Goal: Transaction & Acquisition: Book appointment/travel/reservation

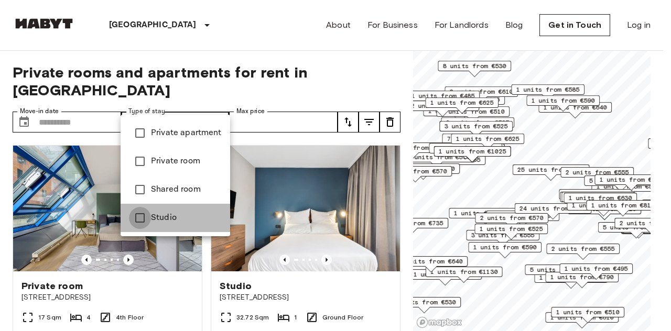
type input "******"
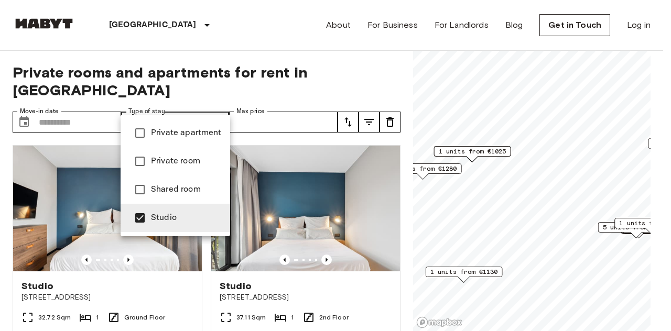
click at [67, 97] on div at bounding box center [335, 165] width 671 height 331
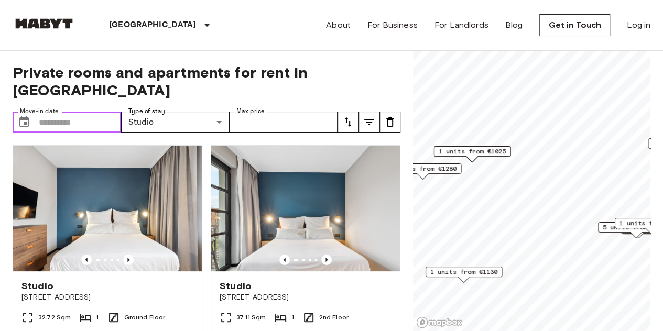
click at [62, 112] on input "Move-in date" at bounding box center [80, 122] width 82 height 21
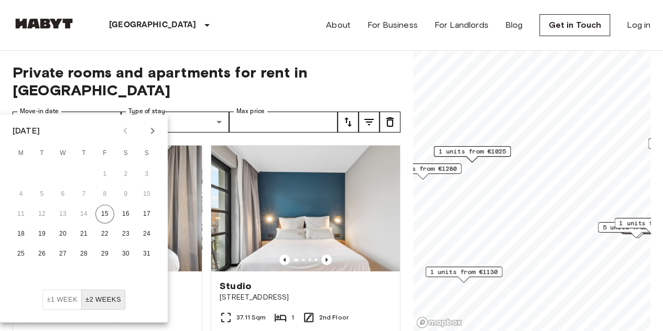
click at [151, 129] on icon "Next month" at bounding box center [153, 131] width 4 height 6
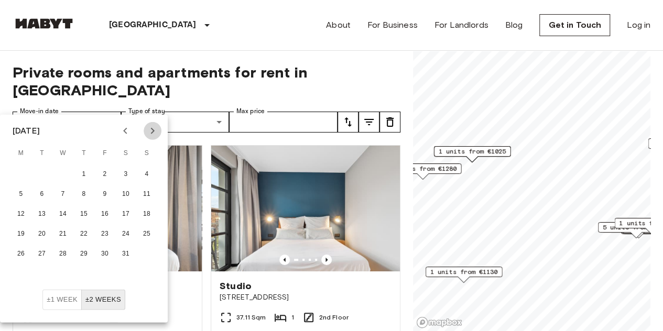
click at [151, 129] on icon "Next month" at bounding box center [153, 131] width 4 height 6
click at [117, 133] on button "Previous month" at bounding box center [125, 131] width 18 height 18
click at [82, 174] on button "1" at bounding box center [83, 174] width 19 height 19
type input "**********"
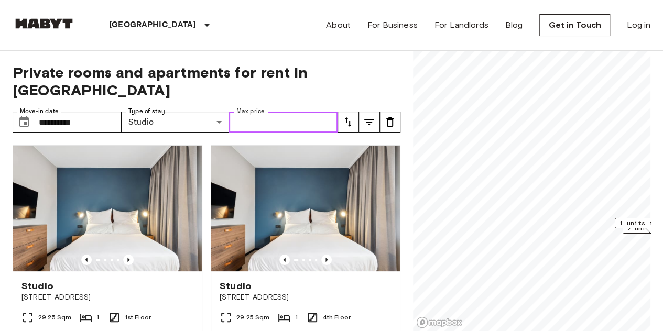
click at [286, 112] on input "Max price" at bounding box center [283, 122] width 109 height 21
click at [346, 116] on icon "tune" at bounding box center [348, 122] width 13 height 13
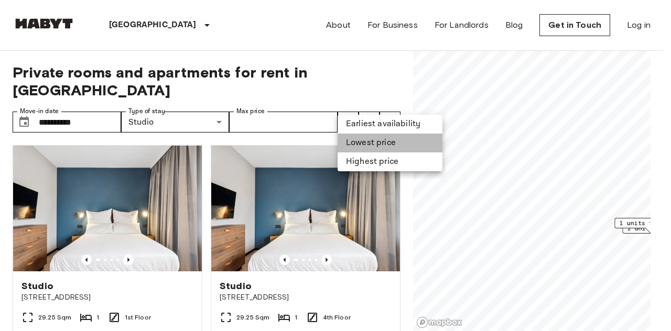
click at [360, 145] on li "Lowest price" at bounding box center [390, 143] width 105 height 19
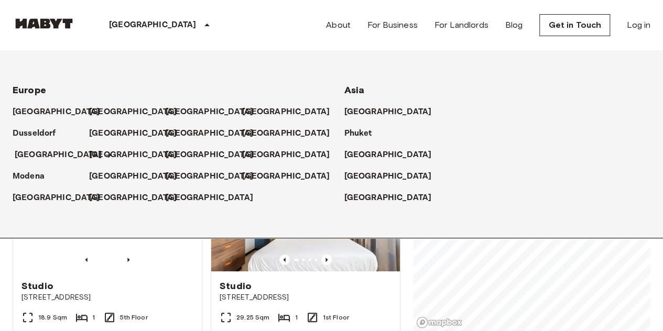
click at [25, 155] on p "[GEOGRAPHIC_DATA]" at bounding box center [59, 155] width 88 height 13
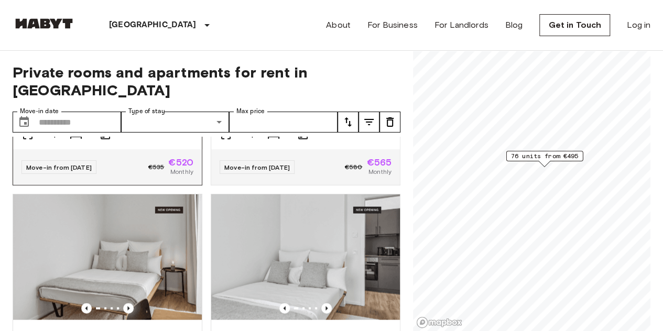
click at [97, 89] on img at bounding box center [107, 26] width 189 height 126
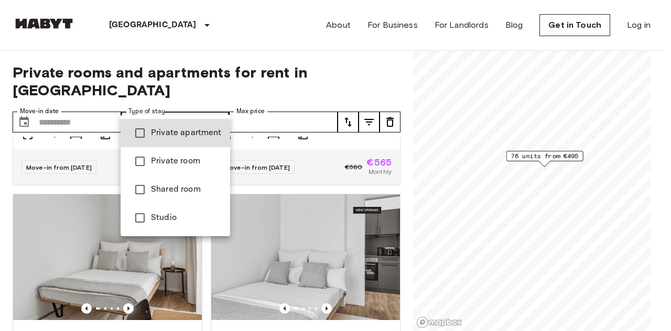
click at [271, 98] on div at bounding box center [335, 165] width 671 height 331
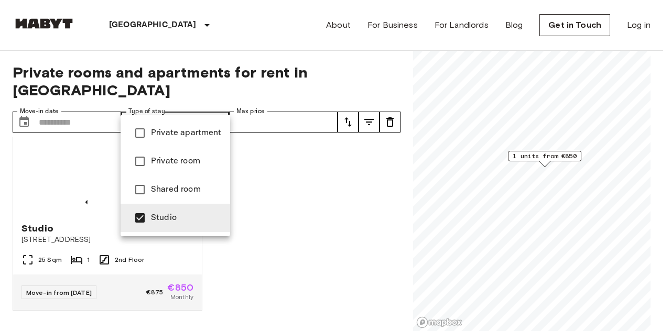
scroll to position [53, 0]
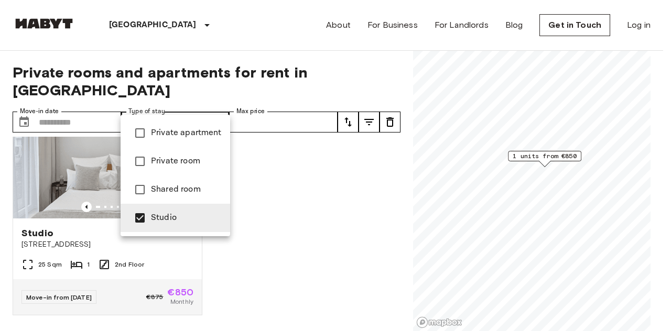
click at [255, 148] on div at bounding box center [335, 165] width 671 height 331
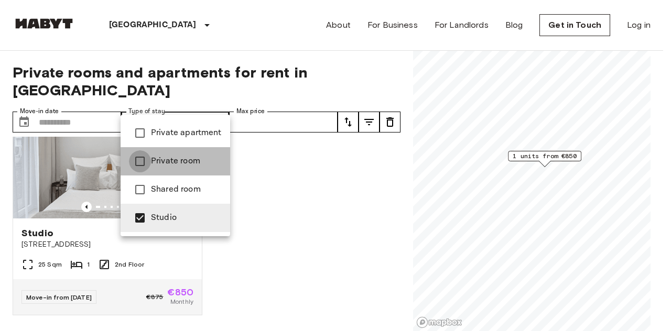
type input "**********"
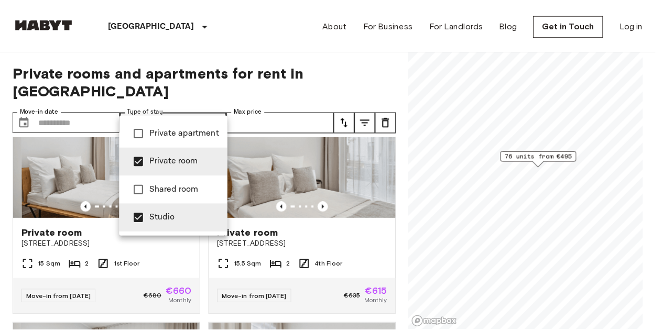
scroll to position [8825, 0]
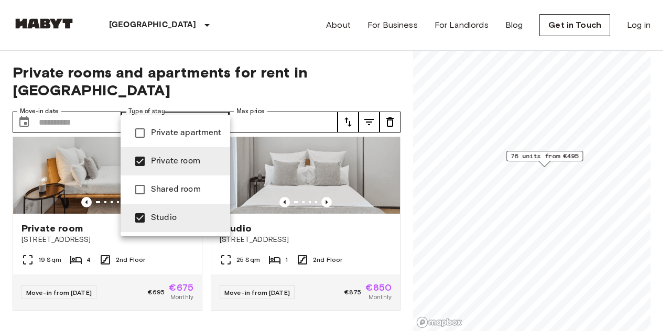
click at [395, 126] on div at bounding box center [335, 165] width 671 height 331
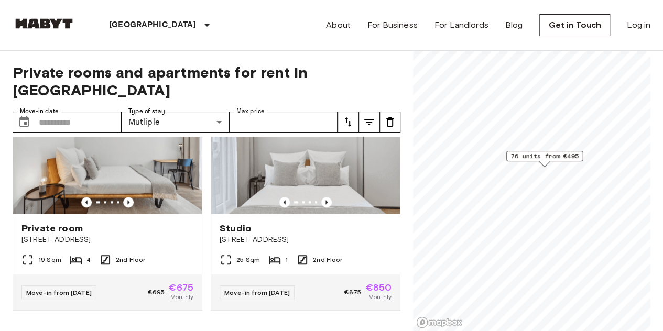
click at [395, 126] on div at bounding box center [331, 165] width 663 height 331
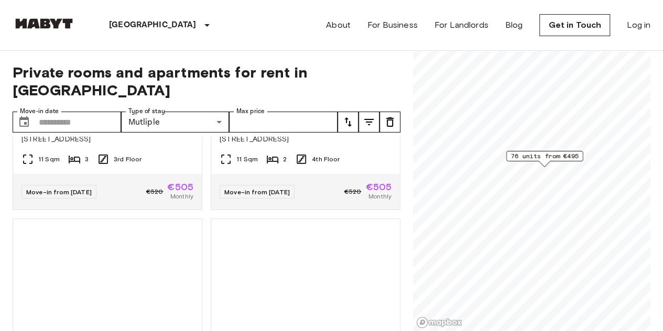
scroll to position [5006, 0]
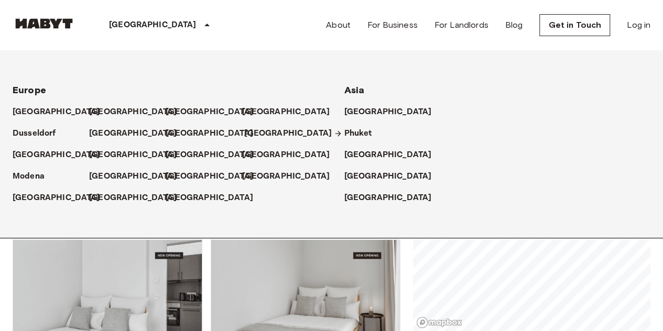
click at [251, 133] on p "[GEOGRAPHIC_DATA]" at bounding box center [288, 133] width 88 height 13
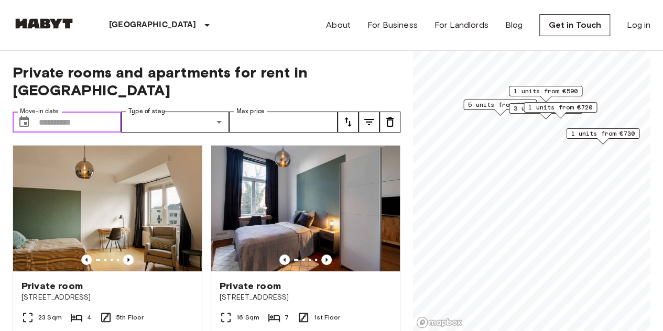
click at [92, 112] on input "Move-in date" at bounding box center [80, 122] width 82 height 21
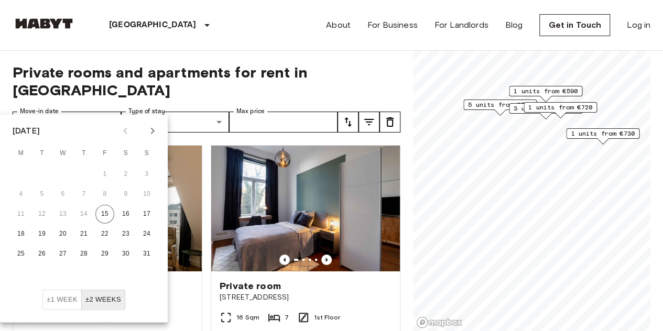
click at [152, 131] on icon "Next month" at bounding box center [152, 131] width 13 height 13
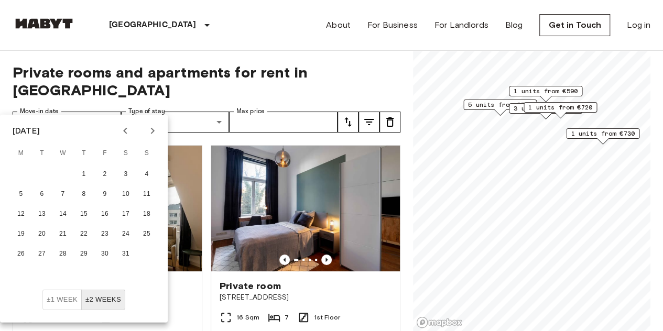
click at [152, 131] on icon "Next month" at bounding box center [152, 131] width 13 height 13
click at [127, 131] on icon "Previous month" at bounding box center [125, 131] width 13 height 13
click at [87, 172] on button "1" at bounding box center [83, 174] width 19 height 19
type input "**********"
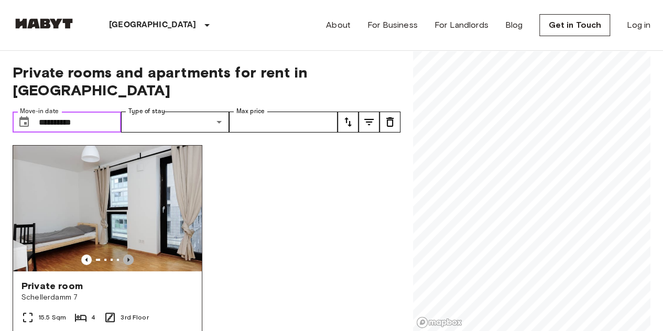
click at [127, 255] on icon "Previous image" at bounding box center [128, 260] width 10 height 10
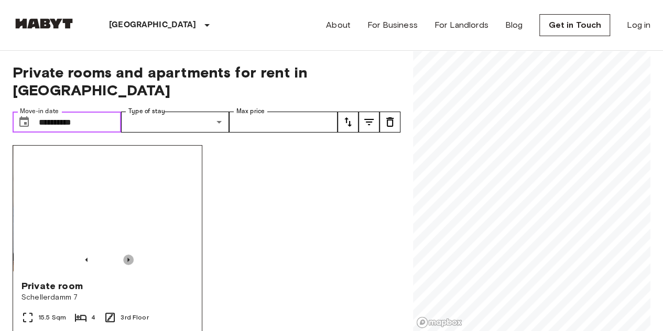
click at [127, 255] on icon "Previous image" at bounding box center [128, 260] width 10 height 10
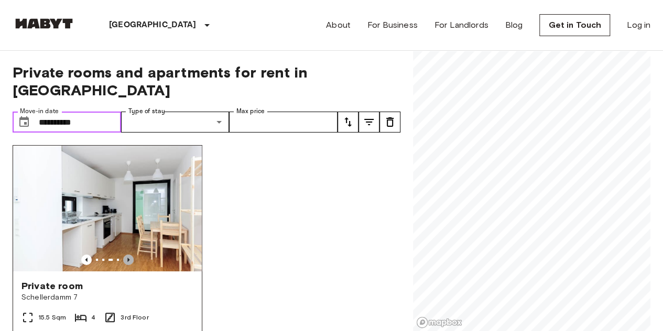
click at [127, 255] on icon "Previous image" at bounding box center [128, 260] width 10 height 10
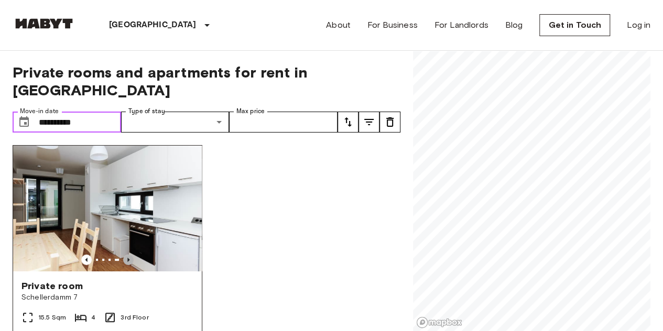
click at [127, 255] on icon "Previous image" at bounding box center [128, 260] width 10 height 10
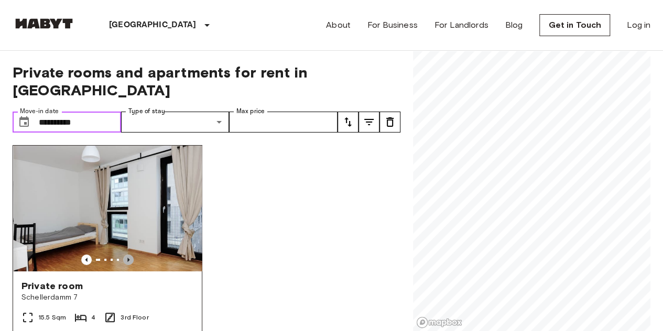
click at [127, 255] on icon "Previous image" at bounding box center [128, 260] width 10 height 10
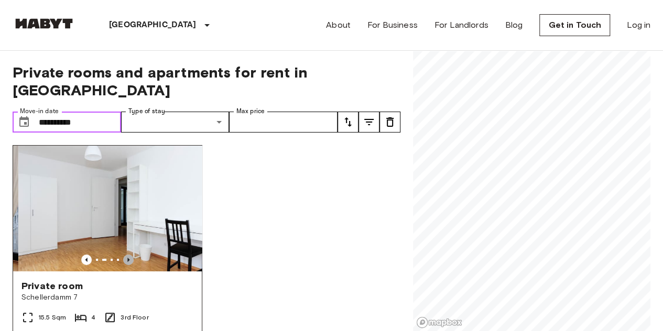
click at [127, 255] on icon "Previous image" at bounding box center [128, 260] width 10 height 10
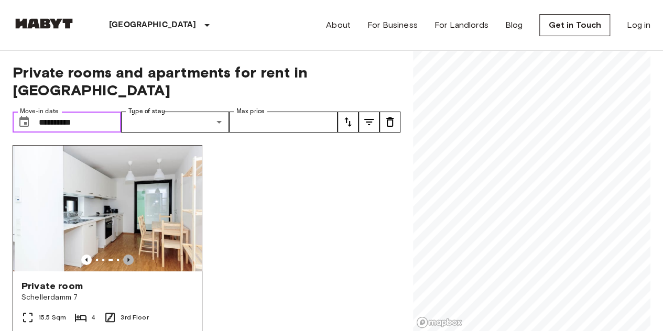
click at [127, 255] on icon "Previous image" at bounding box center [128, 260] width 10 height 10
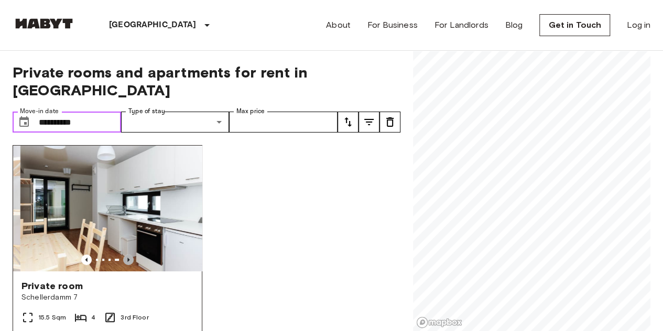
click at [127, 255] on icon "Previous image" at bounding box center [128, 260] width 10 height 10
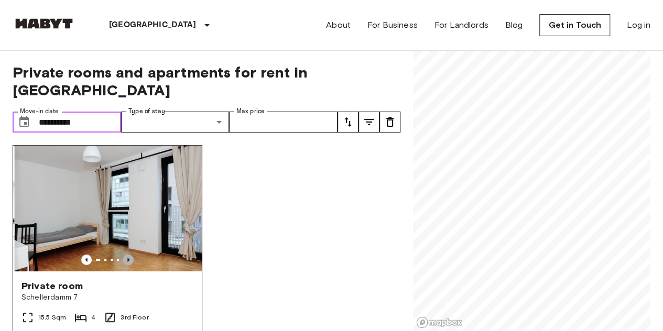
click at [127, 255] on icon "Previous image" at bounding box center [128, 260] width 10 height 10
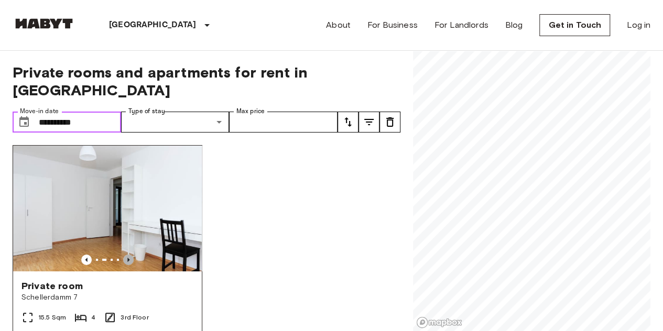
click at [127, 255] on icon "Previous image" at bounding box center [128, 260] width 10 height 10
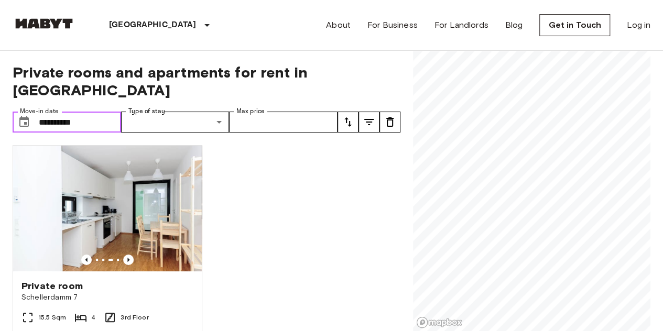
click at [93, 112] on input "**********" at bounding box center [80, 122] width 82 height 21
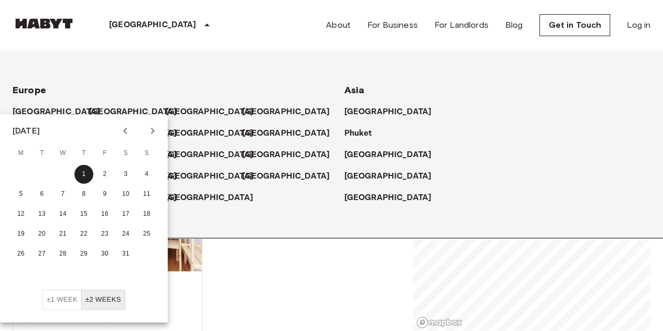
click at [101, 39] on div "[GEOGRAPHIC_DATA]" at bounding box center [162, 25] width 172 height 50
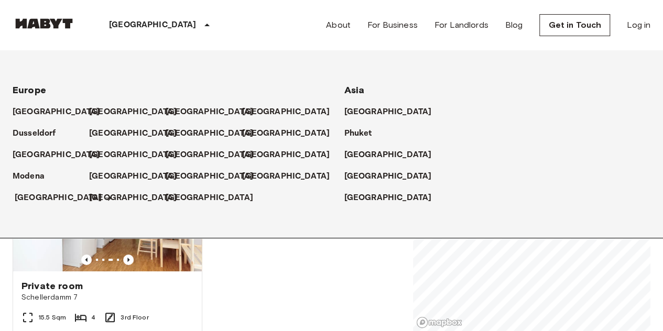
click at [35, 196] on p "[GEOGRAPHIC_DATA]" at bounding box center [59, 198] width 88 height 13
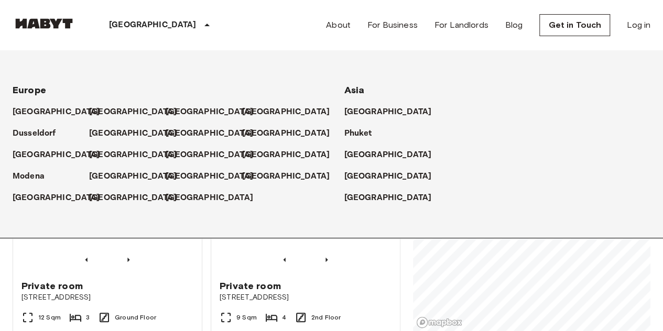
scroll to position [179, 0]
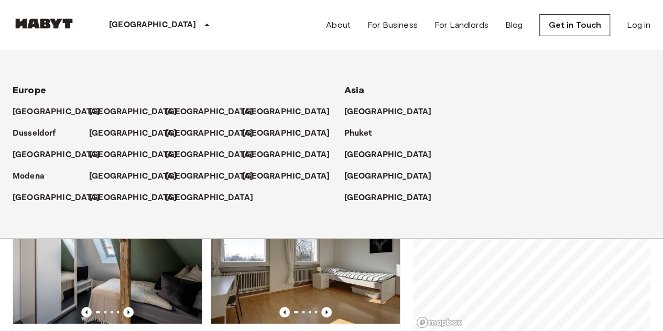
click at [264, 34] on div "Stuttgart Europe Amsterdam Berlin Brussels Cologne Dusseldorf Frankfurt Graz Ha…" at bounding box center [332, 25] width 638 height 50
click at [29, 196] on p "[GEOGRAPHIC_DATA]" at bounding box center [59, 198] width 88 height 13
click at [287, 274] on img at bounding box center [305, 261] width 189 height 126
click at [20, 199] on p "[GEOGRAPHIC_DATA]" at bounding box center [59, 198] width 88 height 13
click at [138, 29] on p "[GEOGRAPHIC_DATA]" at bounding box center [153, 25] width 88 height 13
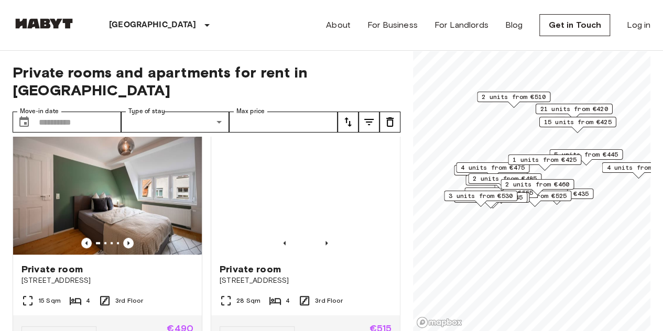
scroll to position [478, 0]
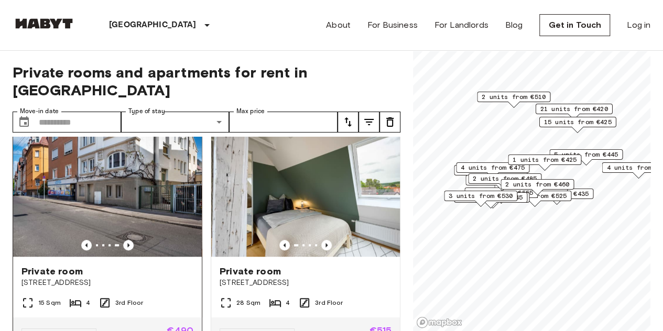
click at [74, 160] on img at bounding box center [107, 194] width 189 height 126
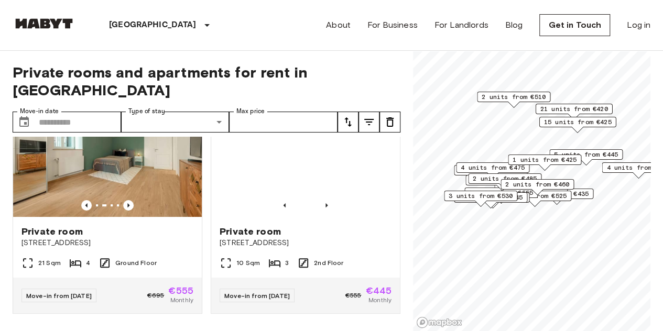
scroll to position [2142, 0]
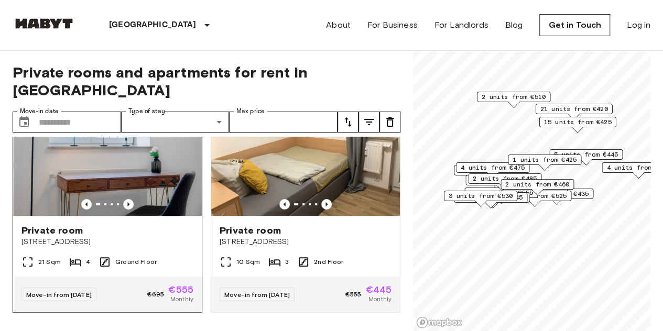
click at [55, 183] on img at bounding box center [107, 153] width 189 height 126
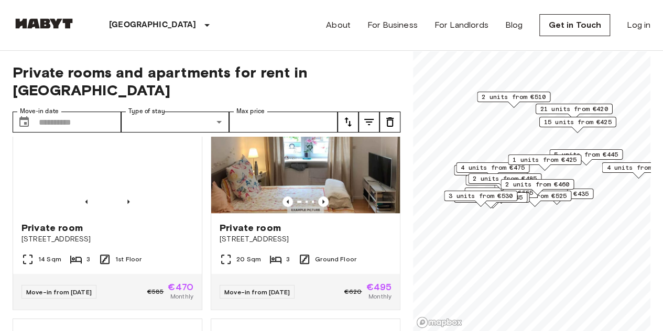
scroll to position [2369, 0]
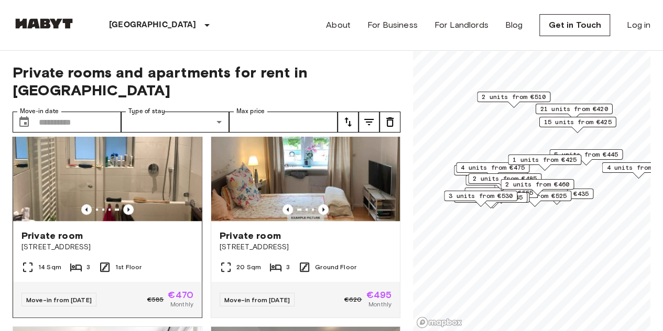
click at [52, 216] on img at bounding box center [107, 158] width 189 height 126
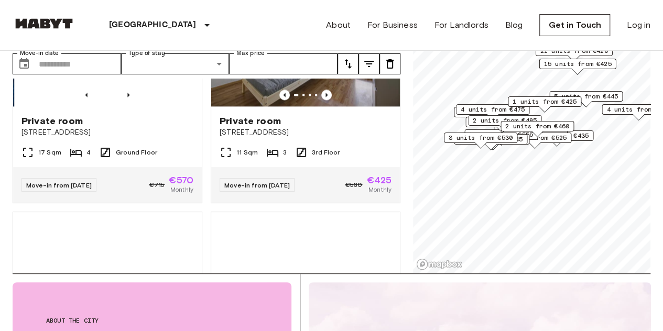
scroll to position [4736, 0]
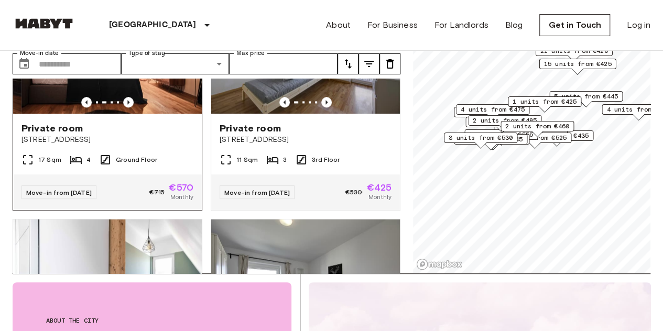
click at [58, 114] on img at bounding box center [116, 51] width 189 height 126
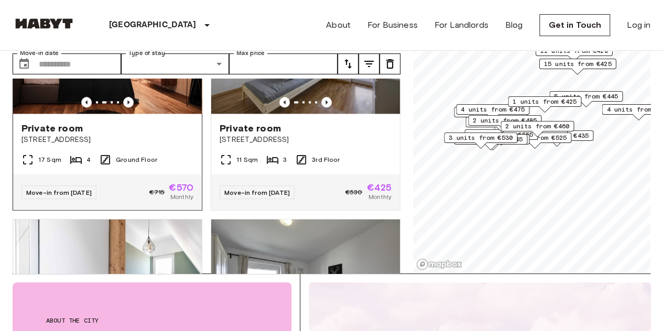
scroll to position [0, 0]
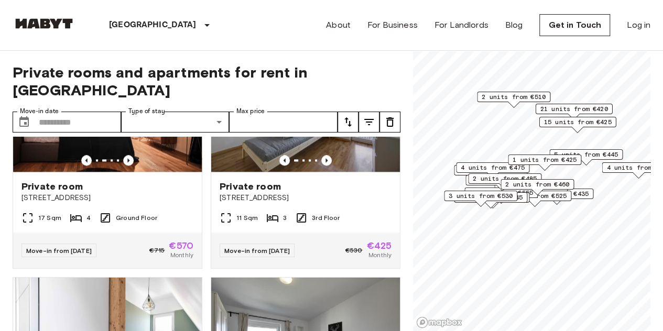
click at [131, 25] on p "[GEOGRAPHIC_DATA]" at bounding box center [153, 25] width 88 height 13
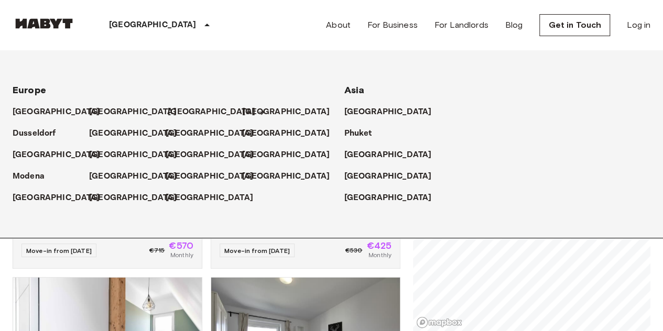
click at [179, 116] on p "[GEOGRAPHIC_DATA]" at bounding box center [212, 112] width 88 height 13
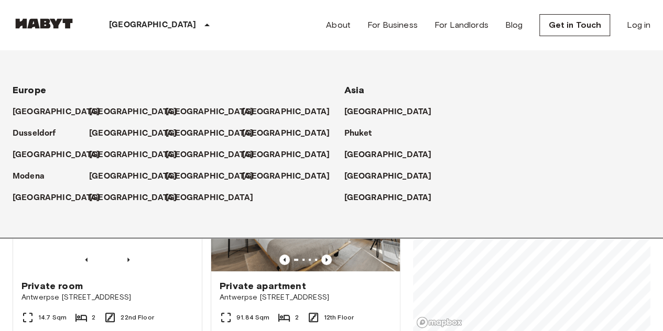
click at [403, 262] on div "Private rooms and apartments for rent in Brussels Move-in date ​ Move-in date T…" at bounding box center [332, 191] width 638 height 281
click at [134, 37] on div "[GEOGRAPHIC_DATA]" at bounding box center [162, 25] width 172 height 50
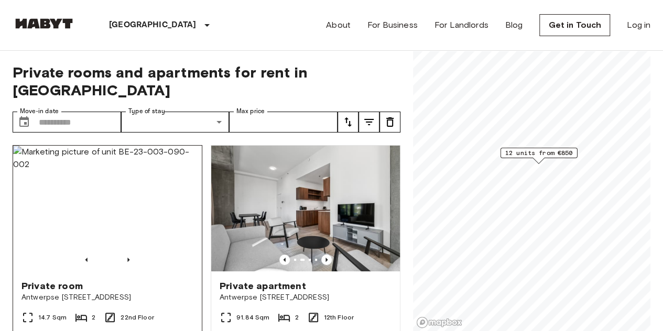
click at [136, 285] on div "Private room Antwerpse Steenweg 57, Brussels" at bounding box center [107, 292] width 189 height 40
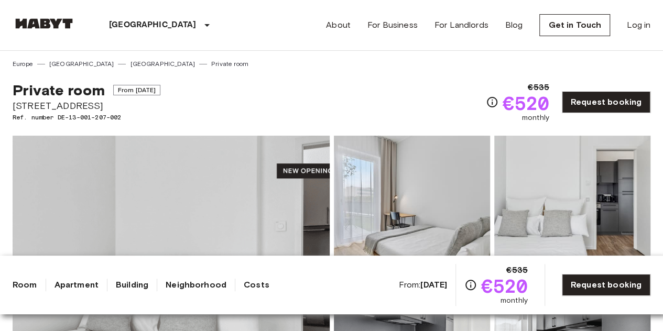
click at [144, 191] on img at bounding box center [171, 275] width 317 height 279
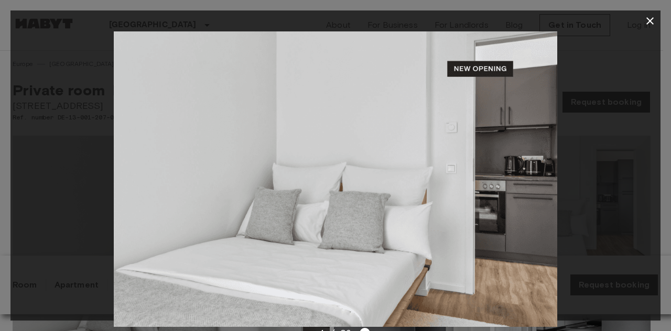
click at [663, 275] on div at bounding box center [335, 165] width 671 height 331
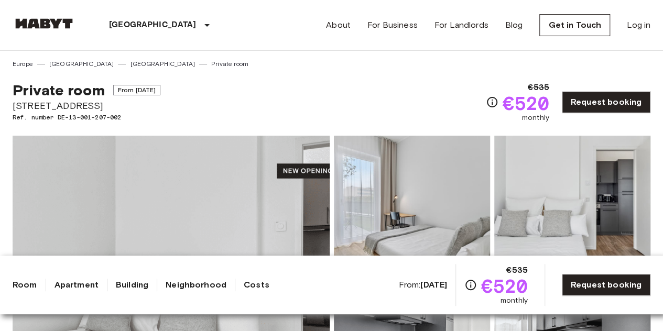
click at [256, 233] on img at bounding box center [171, 275] width 317 height 279
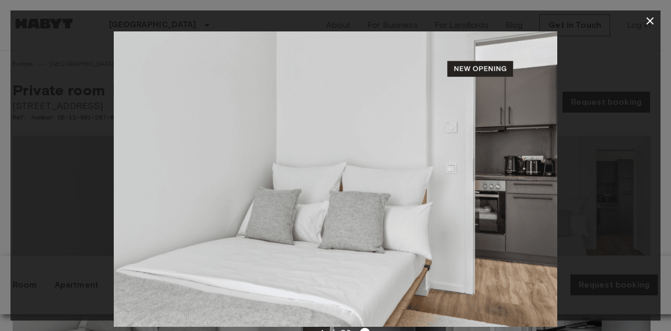
drag, startPoint x: 667, startPoint y: 42, endPoint x: 660, endPoint y: 168, distance: 126.1
click at [660, 168] on div "1 / 36" at bounding box center [335, 165] width 671 height 331
click at [663, 324] on div at bounding box center [335, 165] width 671 height 331
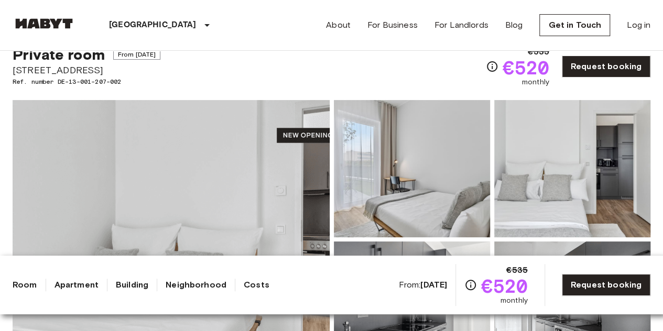
scroll to position [42, 0]
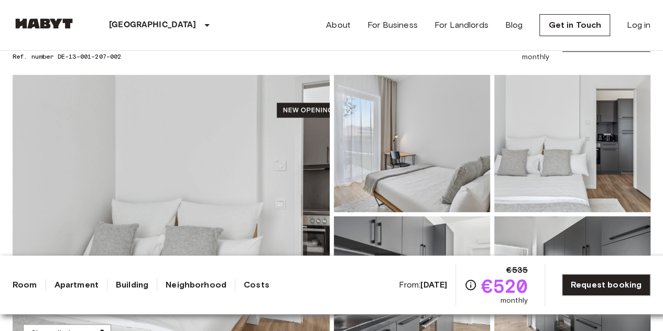
click at [401, 184] on img at bounding box center [412, 143] width 156 height 137
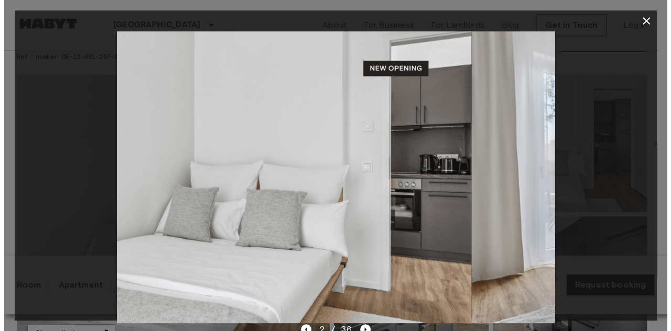
scroll to position [63, 0]
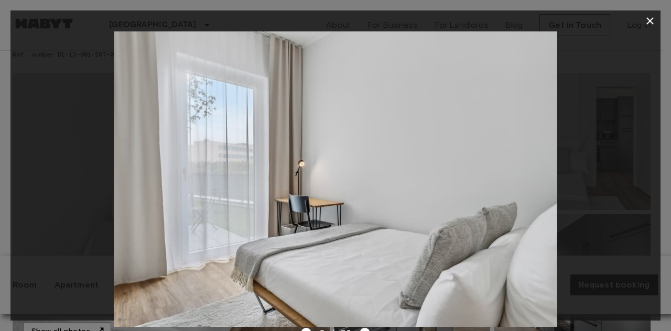
click at [0, 137] on div at bounding box center [335, 165] width 671 height 331
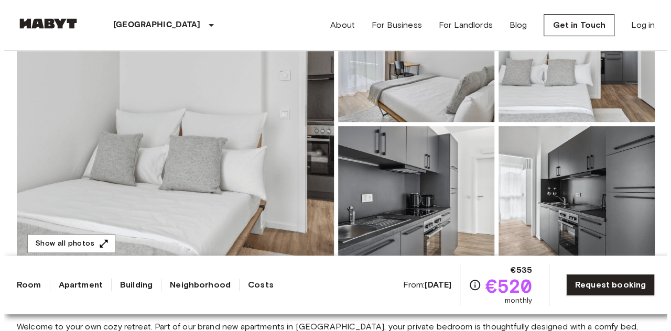
scroll to position [0, 0]
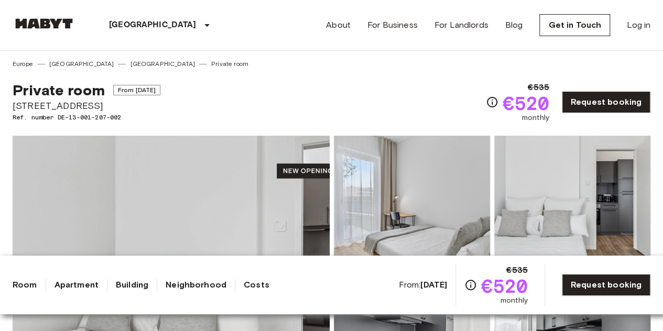
click at [199, 241] on img at bounding box center [171, 275] width 317 height 279
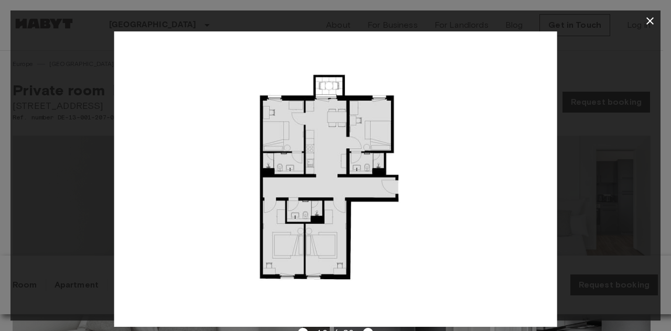
click at [654, 24] on icon "button" at bounding box center [650, 20] width 7 height 7
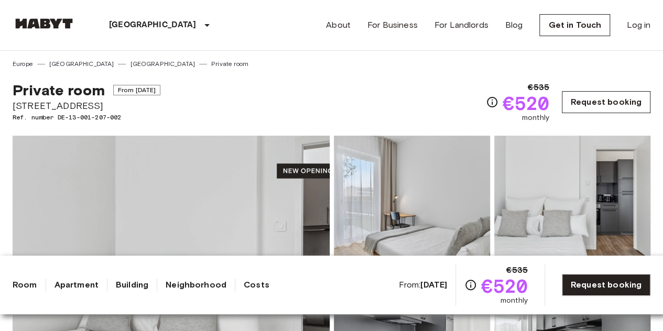
click at [597, 99] on link "Request booking" at bounding box center [606, 102] width 89 height 22
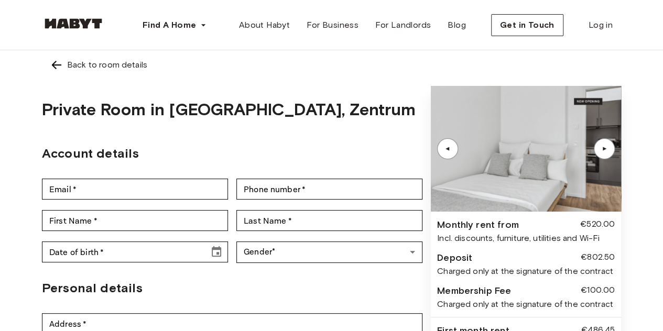
click at [56, 65] on img at bounding box center [56, 65] width 13 height 13
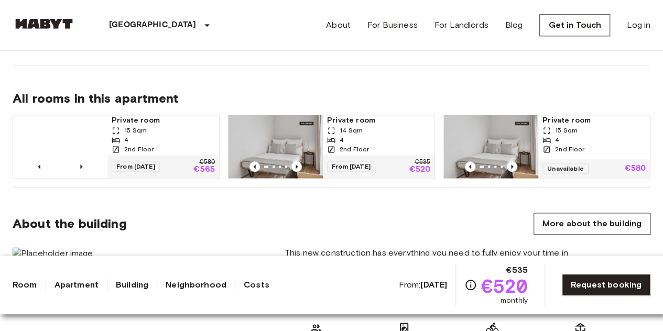
scroll to position [668, 0]
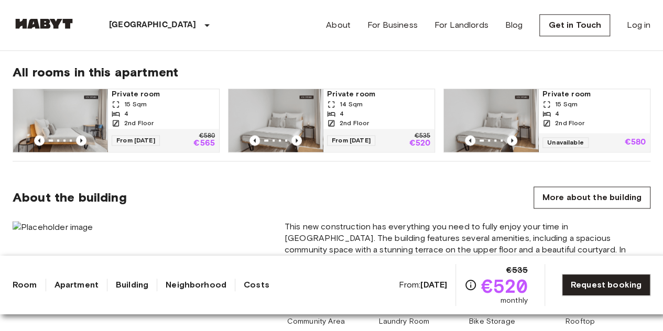
click at [74, 136] on div at bounding box center [60, 140] width 94 height 10
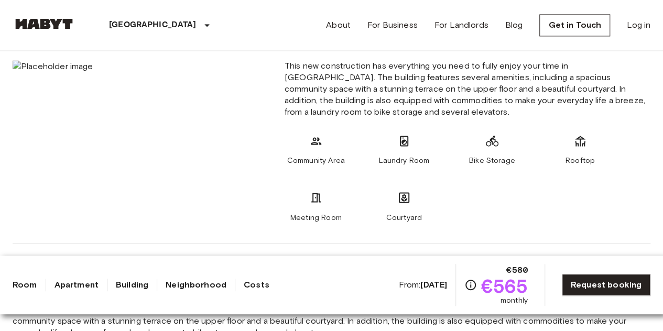
scroll to position [837, 0]
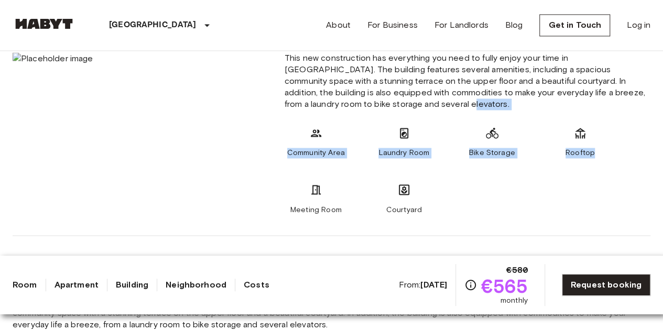
drag, startPoint x: 661, startPoint y: 105, endPoint x: 661, endPoint y: 120, distance: 15.2
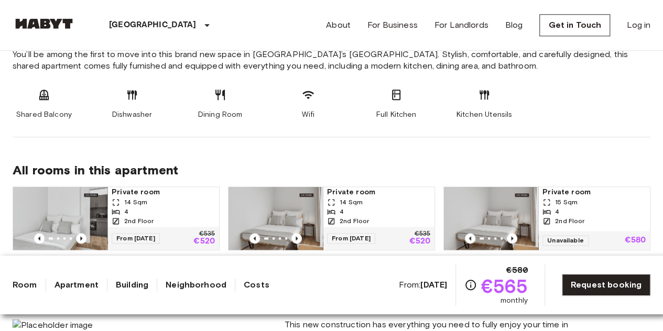
scroll to position [0, 0]
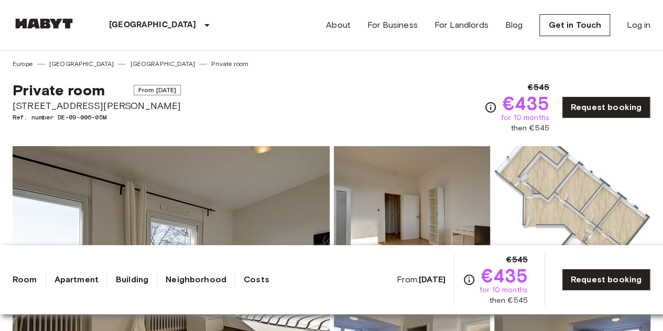
click at [244, 21] on div "[GEOGRAPHIC_DATA] [GEOGRAPHIC_DATA] [GEOGRAPHIC_DATA] [GEOGRAPHIC_DATA] [GEOGRA…" at bounding box center [332, 25] width 638 height 50
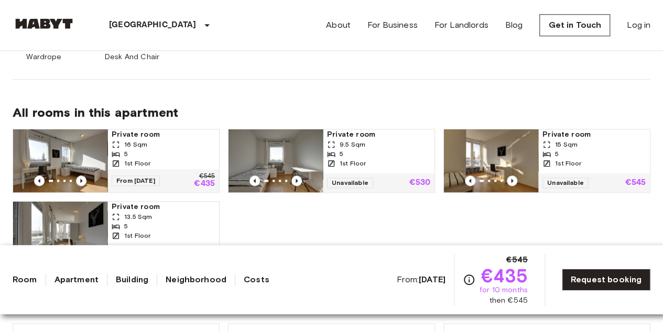
scroll to position [524, 0]
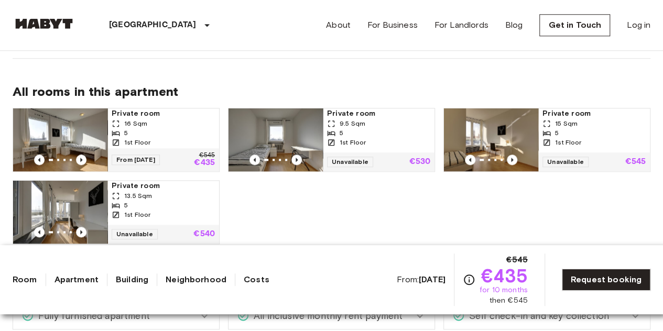
click at [67, 207] on img at bounding box center [60, 212] width 94 height 63
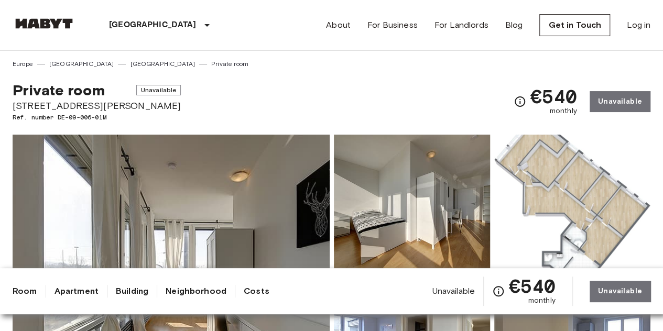
click at [191, 216] on img at bounding box center [171, 274] width 317 height 279
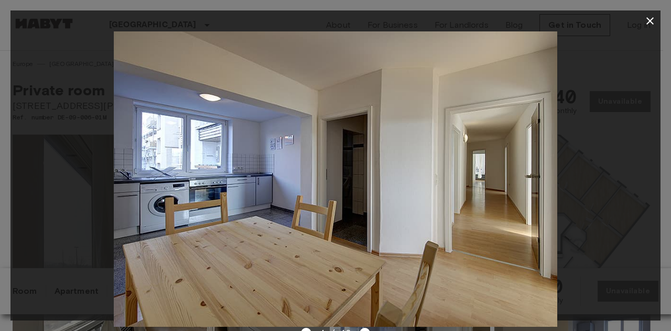
click at [645, 20] on icon "button" at bounding box center [650, 21] width 13 height 13
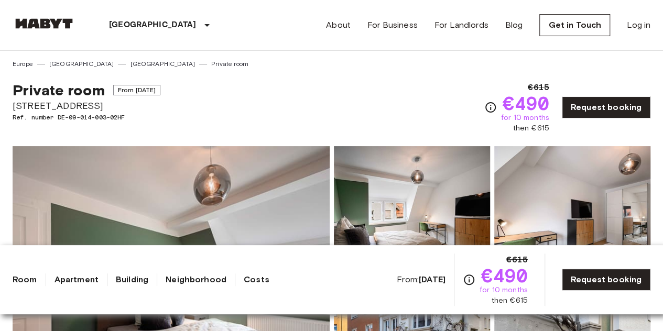
click at [85, 212] on img at bounding box center [171, 285] width 317 height 279
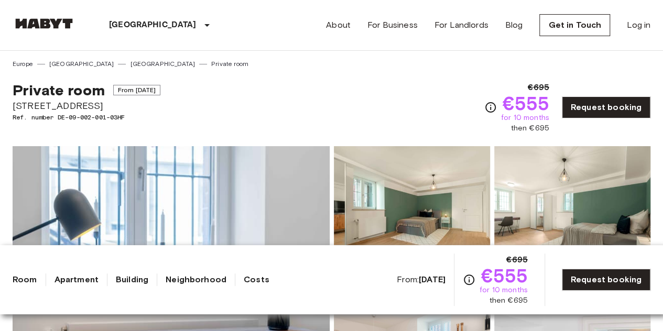
click at [67, 217] on img at bounding box center [171, 285] width 317 height 279
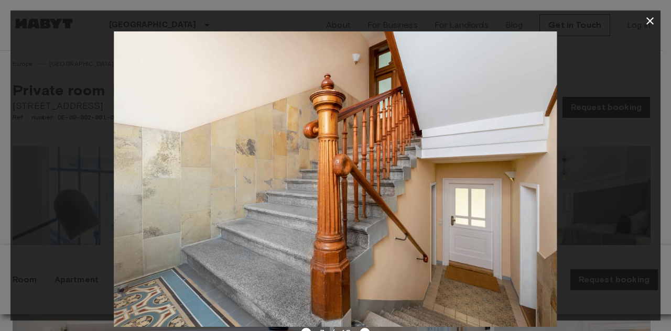
click at [651, 27] on icon "button" at bounding box center [650, 21] width 13 height 13
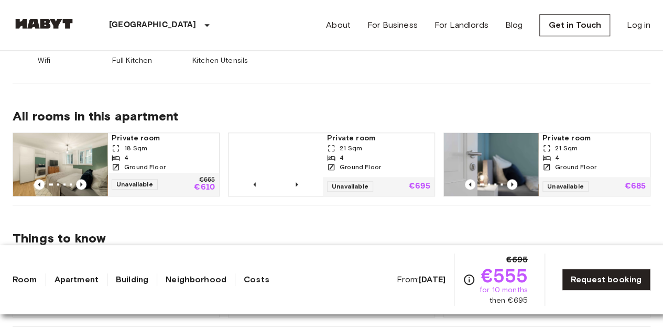
scroll to position [509, 0]
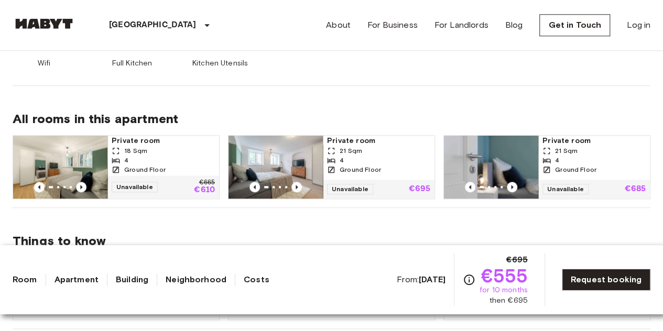
click at [126, 26] on p "[GEOGRAPHIC_DATA]" at bounding box center [153, 25] width 88 height 13
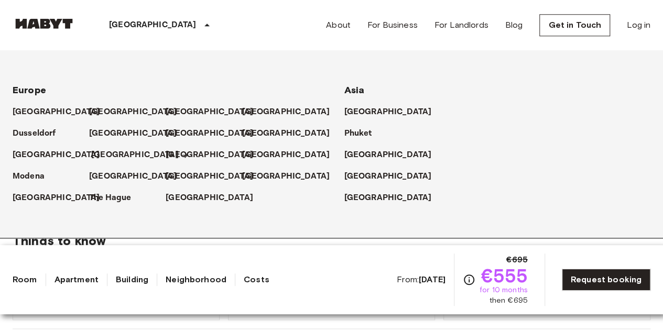
click at [98, 156] on p "[GEOGRAPHIC_DATA]" at bounding box center [135, 155] width 88 height 13
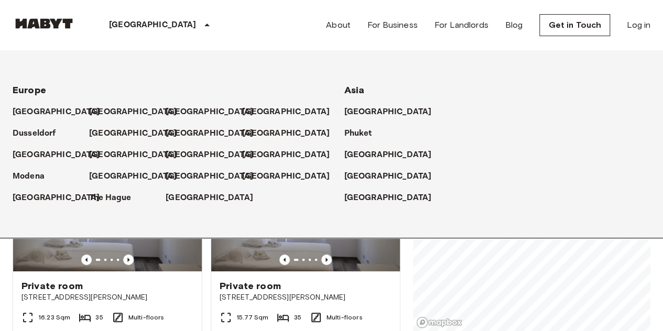
click at [126, 36] on div "[GEOGRAPHIC_DATA]" at bounding box center [162, 25] width 172 height 50
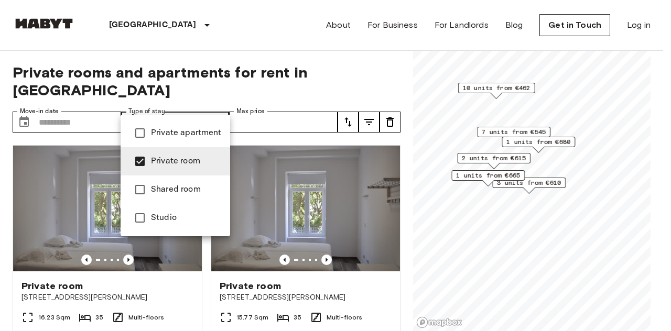
type input "**********"
click at [80, 49] on div at bounding box center [335, 165] width 671 height 331
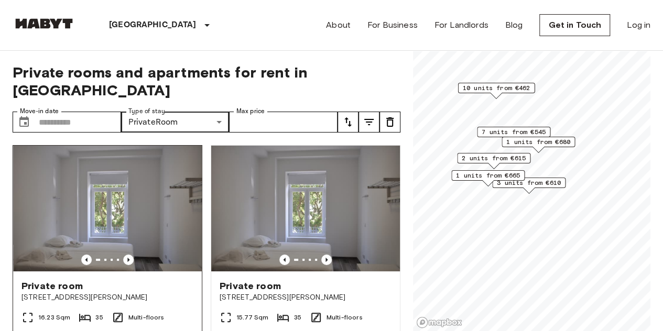
click at [78, 186] on img at bounding box center [107, 209] width 189 height 126
click at [123, 24] on p "[GEOGRAPHIC_DATA]" at bounding box center [153, 25] width 88 height 13
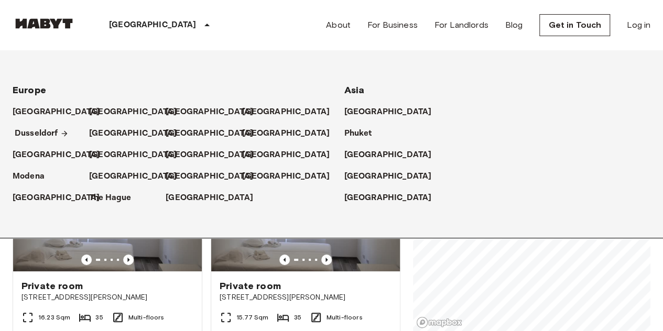
click at [32, 135] on p "Dusseldorf" at bounding box center [37, 133] width 44 height 13
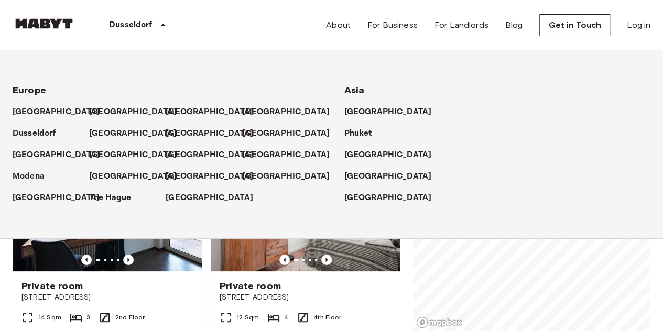
click at [125, 26] on p "Dusseldorf" at bounding box center [131, 25] width 44 height 13
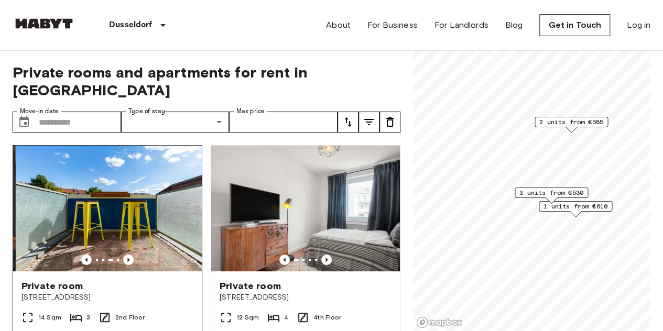
click at [61, 167] on img at bounding box center [110, 209] width 189 height 126
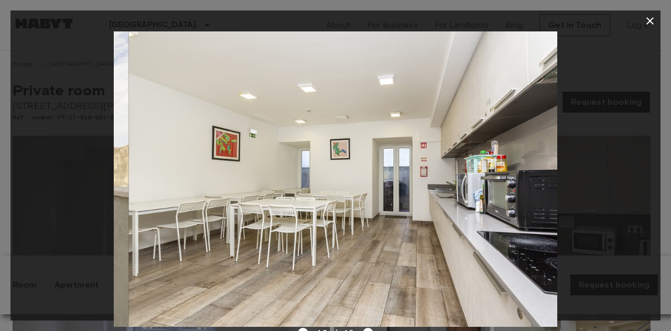
click at [159, 247] on img at bounding box center [351, 179] width 444 height 296
click at [154, 245] on img at bounding box center [351, 179] width 444 height 296
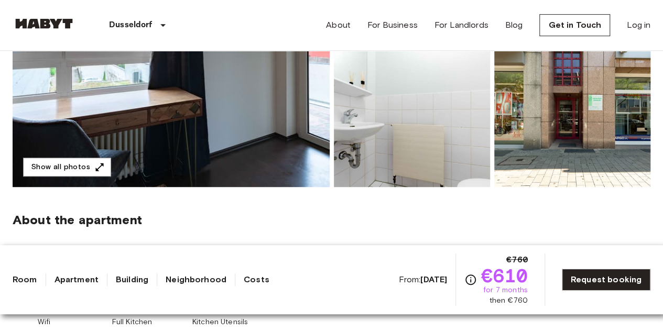
scroll to position [238, 0]
click at [84, 88] on img at bounding box center [171, 47] width 317 height 279
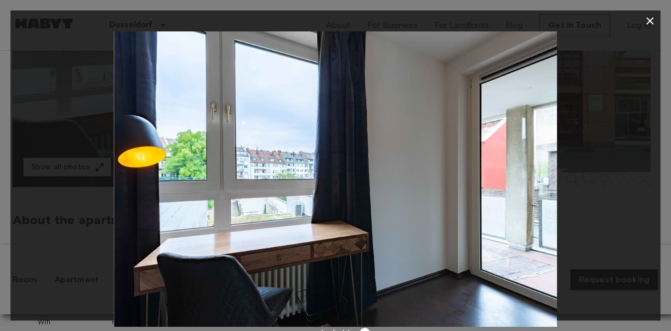
click at [649, 25] on icon "button" at bounding box center [650, 21] width 13 height 13
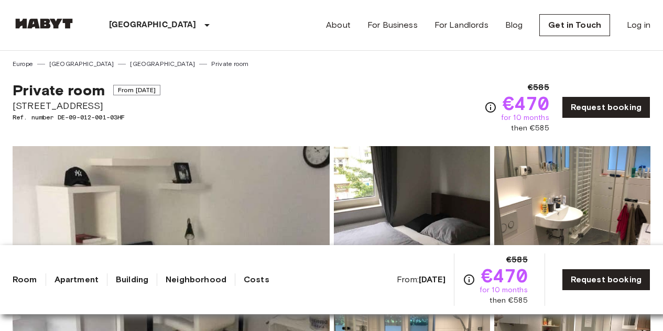
click at [71, 222] on img at bounding box center [171, 285] width 317 height 279
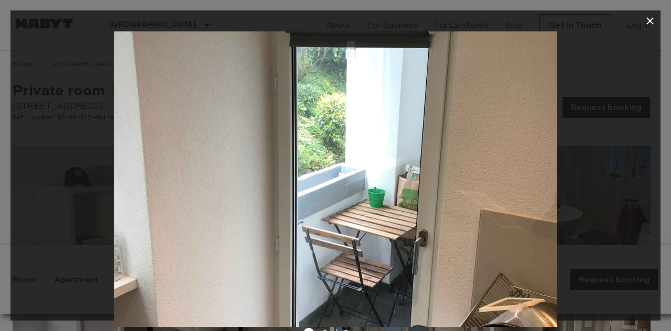
click at [651, 23] on icon "button" at bounding box center [650, 21] width 13 height 13
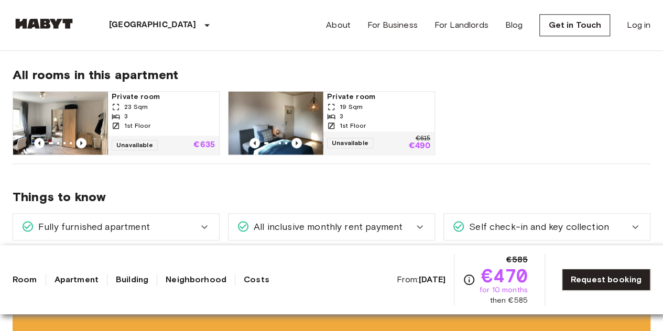
scroll to position [523, 0]
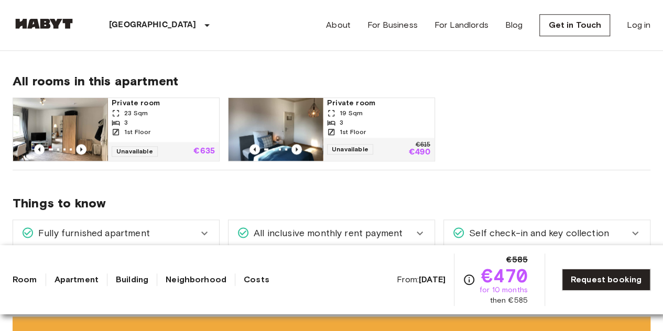
click at [60, 132] on img at bounding box center [60, 129] width 94 height 63
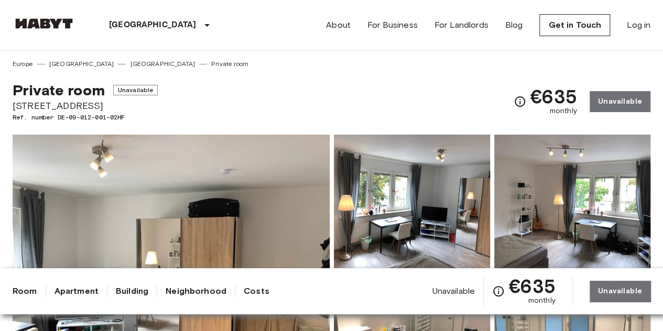
click at [155, 170] on img at bounding box center [171, 274] width 317 height 279
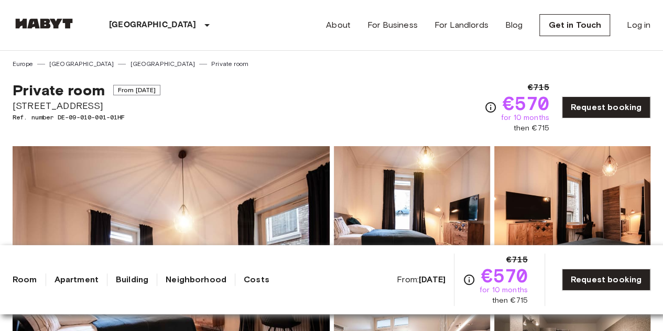
click at [263, 192] on img at bounding box center [171, 285] width 317 height 279
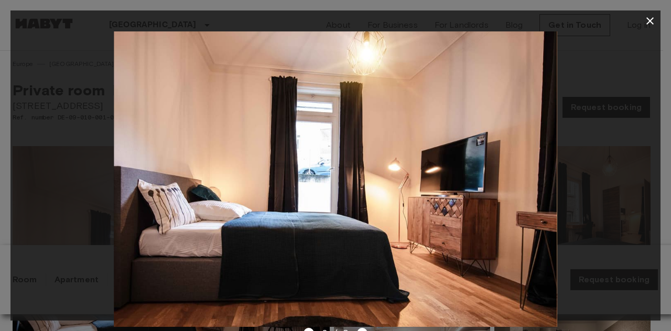
click at [647, 20] on icon "button" at bounding box center [650, 21] width 13 height 13
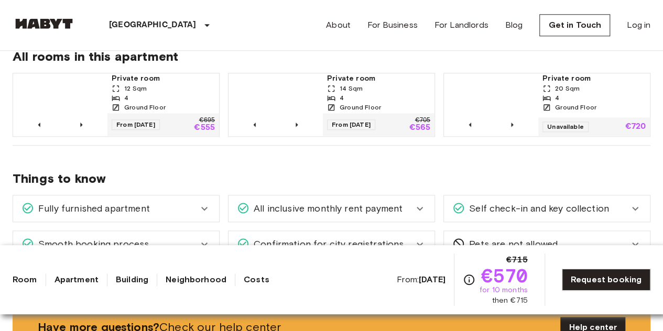
scroll to position [550, 0]
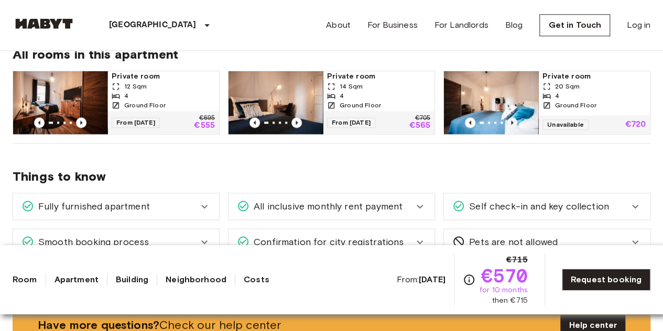
click at [512, 122] on icon "Previous image" at bounding box center [512, 123] width 2 height 4
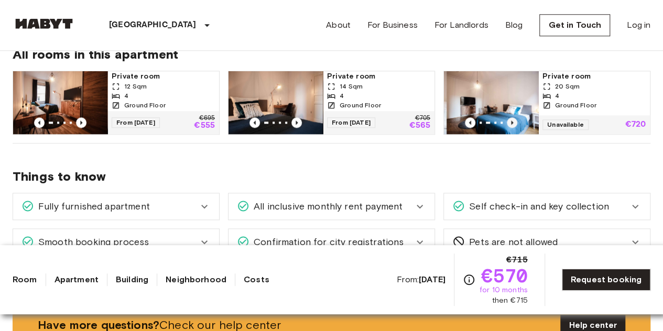
click at [512, 123] on icon "Previous image" at bounding box center [512, 123] width 2 height 4
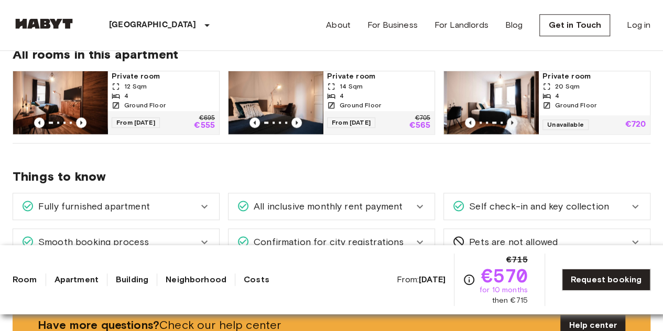
click at [512, 122] on icon "Previous image" at bounding box center [512, 123] width 2 height 4
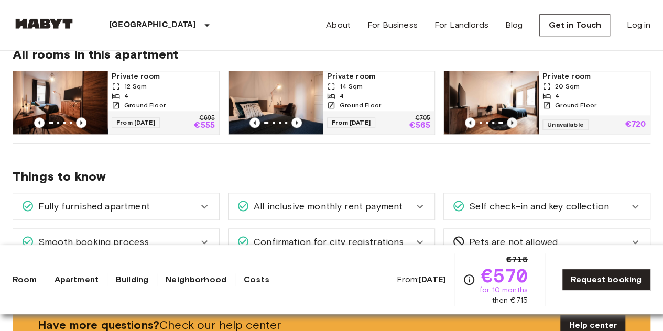
click at [513, 125] on icon "Previous image" at bounding box center [512, 122] width 10 height 10
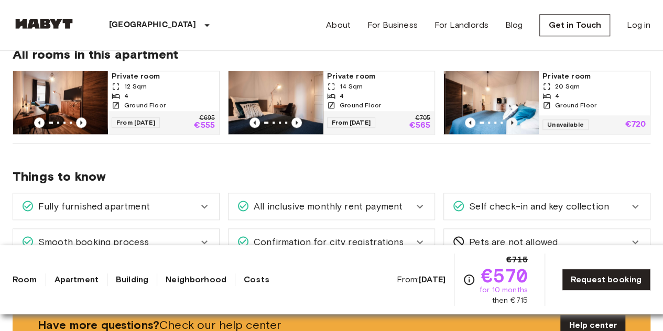
click at [512, 125] on icon "Previous image" at bounding box center [512, 122] width 10 height 10
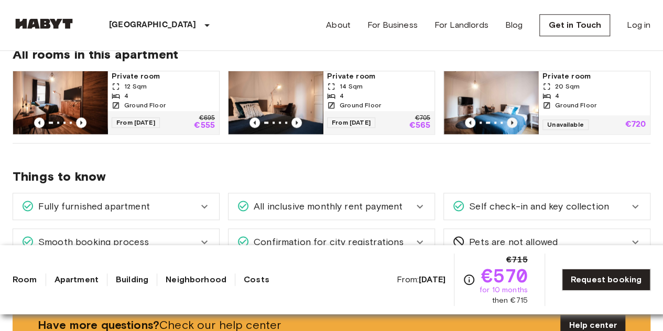
click at [512, 122] on icon "Previous image" at bounding box center [512, 123] width 2 height 4
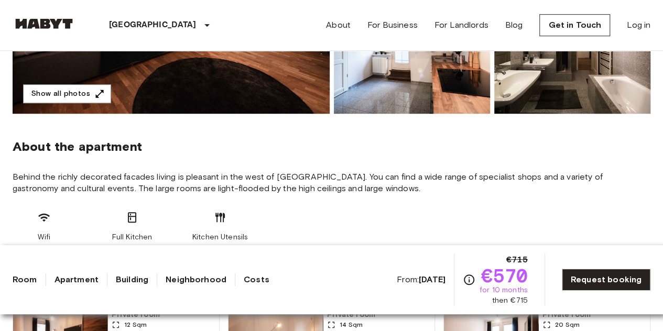
scroll to position [310, 0]
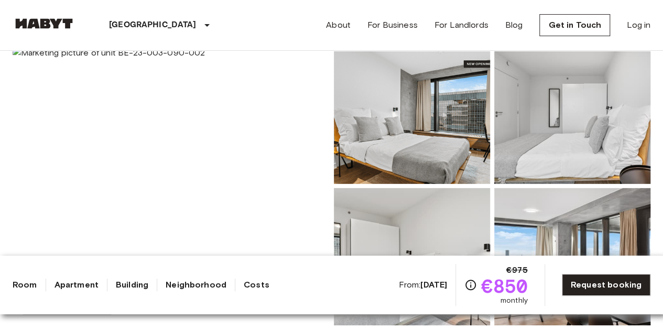
scroll to position [92, 0]
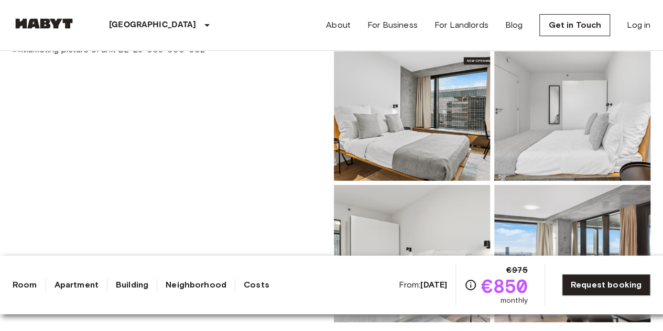
click at [413, 90] on img at bounding box center [412, 112] width 156 height 137
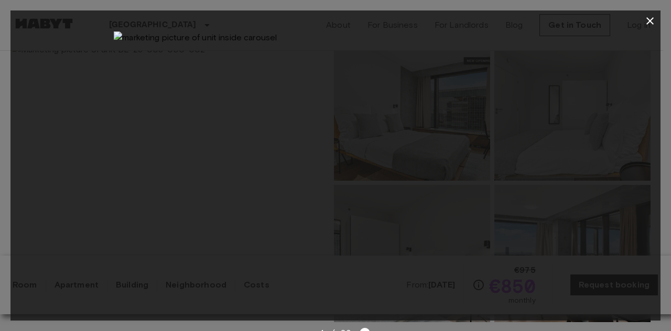
click at [650, 24] on icon "button" at bounding box center [650, 21] width 13 height 13
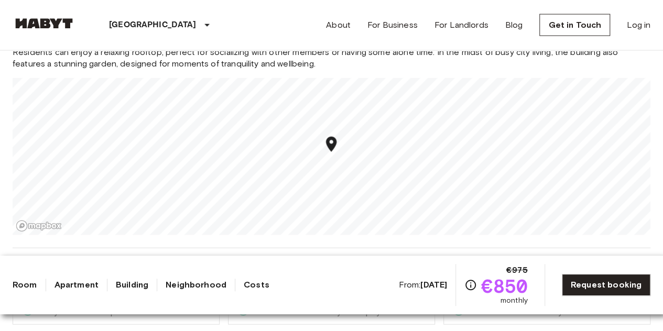
scroll to position [1157, 0]
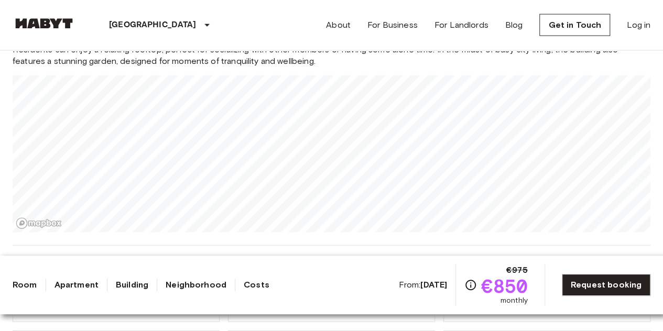
click at [119, 24] on p "[GEOGRAPHIC_DATA]" at bounding box center [153, 25] width 88 height 13
